Goal: Task Accomplishment & Management: Manage account settings

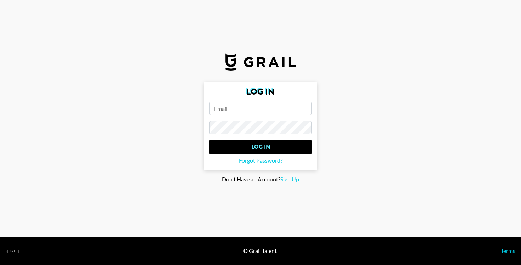
click at [260, 107] on input "email" at bounding box center [260, 108] width 102 height 13
click at [293, 178] on span "Sign Up" at bounding box center [289, 179] width 19 height 7
type input "Sign Up"
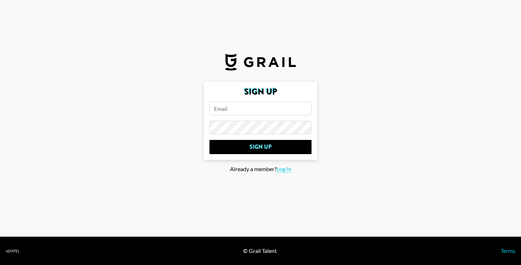
click at [243, 112] on input "email" at bounding box center [260, 108] width 102 height 13
type input "[EMAIL_ADDRESS][PERSON_NAME][DOMAIN_NAME]"
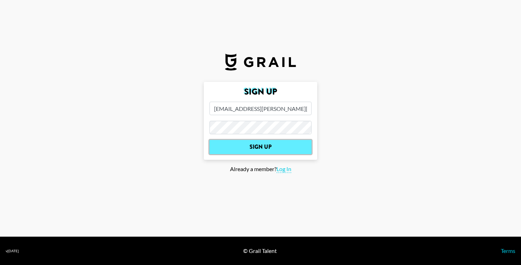
click at [267, 146] on input "Sign Up" at bounding box center [260, 147] width 102 height 14
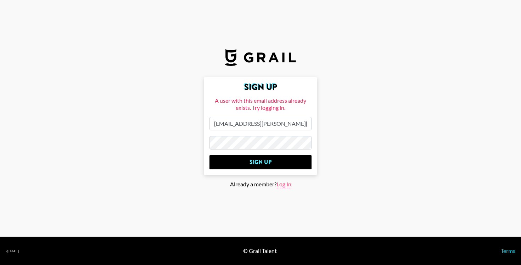
click at [283, 186] on span "Log In" at bounding box center [283, 184] width 15 height 7
type input "Log In"
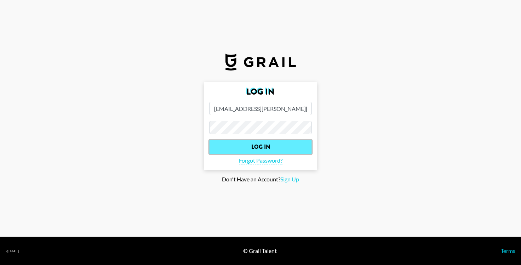
click at [272, 144] on input "Log In" at bounding box center [260, 147] width 102 height 14
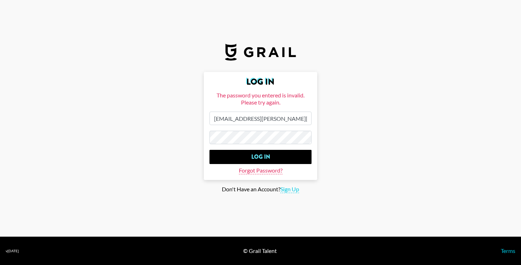
click at [264, 172] on span "Forgot Password?" at bounding box center [261, 170] width 44 height 7
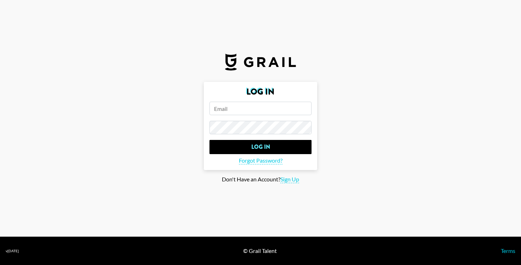
click at [232, 105] on input "email" at bounding box center [260, 108] width 102 height 13
click at [235, 112] on input "email" at bounding box center [260, 108] width 102 height 13
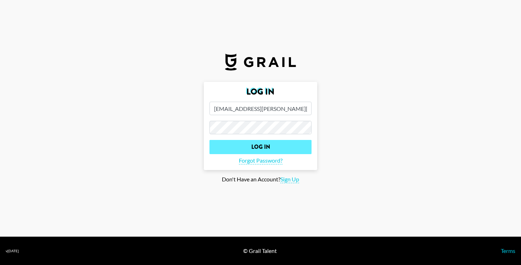
type input "[EMAIL_ADDRESS][PERSON_NAME][DOMAIN_NAME]"
click at [263, 142] on input "Log In" at bounding box center [260, 147] width 102 height 14
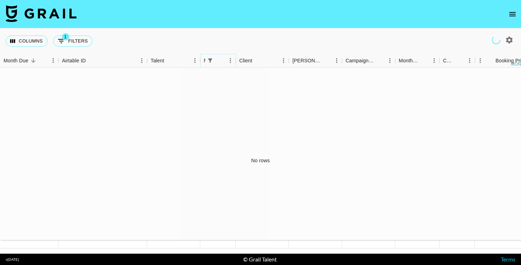
click at [230, 62] on icon "Menu" at bounding box center [230, 60] width 7 height 7
click at [230, 39] on div "Columns 1 Filters + Booking" at bounding box center [260, 41] width 521 height 26
